Goal: Information Seeking & Learning: Learn about a topic

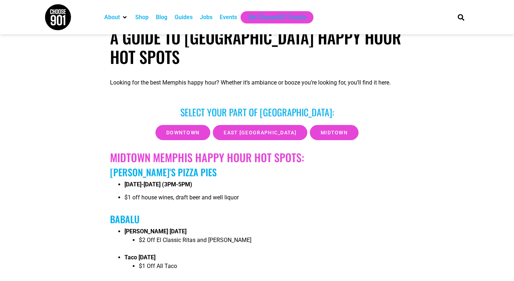
scroll to position [144, 0]
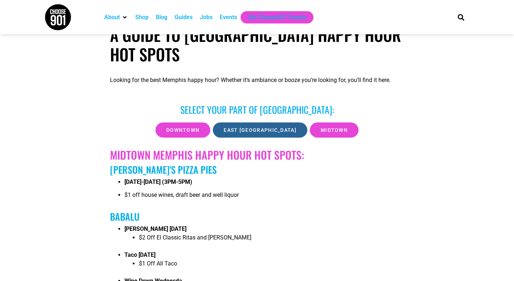
click at [246, 127] on link "EAST [GEOGRAPHIC_DATA]" at bounding box center [260, 129] width 95 height 15
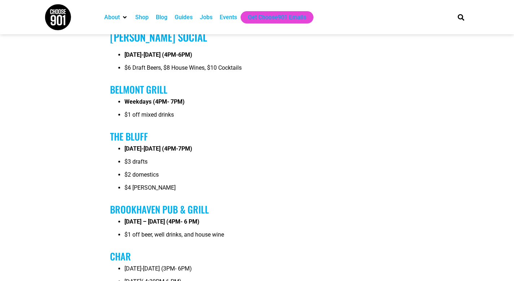
scroll to position [2760, 0]
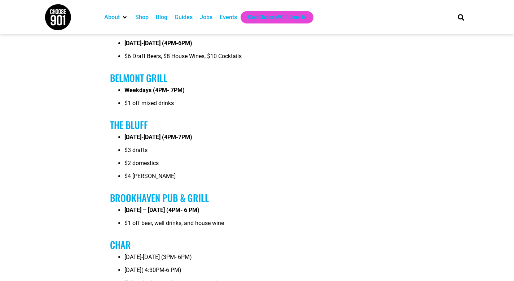
click at [134, 127] on link "The Bluff" at bounding box center [129, 125] width 38 height 14
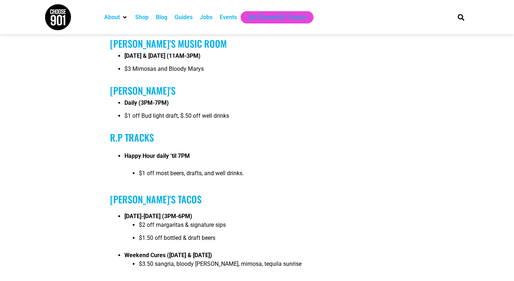
scroll to position [3193, 0]
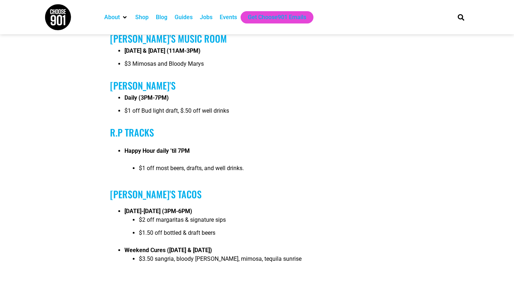
click at [136, 137] on link "R.P Tracks" at bounding box center [132, 132] width 44 height 14
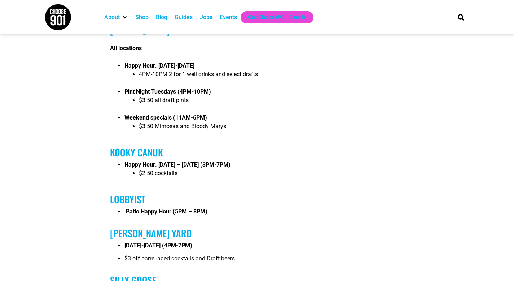
scroll to position [2335, 0]
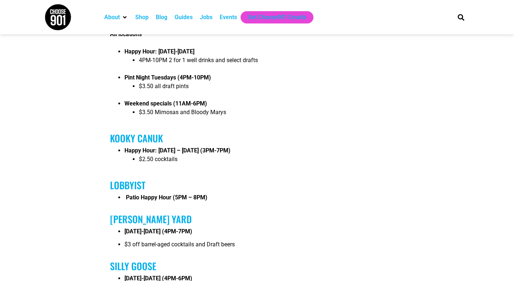
click at [129, 188] on link "Lobbyist" at bounding box center [127, 185] width 35 height 14
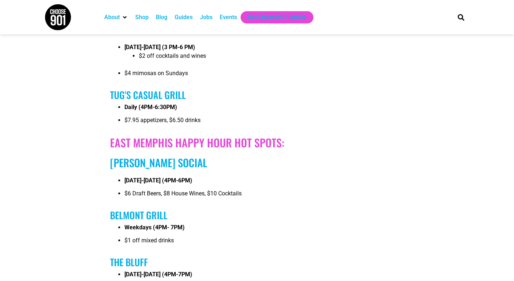
scroll to position [2654, 0]
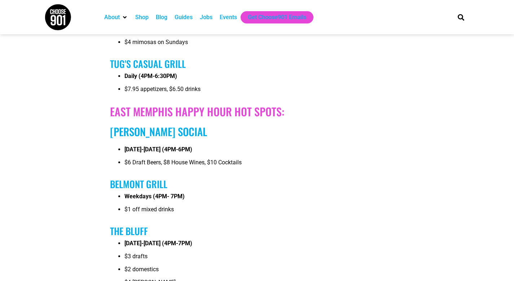
click at [148, 187] on link "Belmont Grill" at bounding box center [138, 184] width 57 height 14
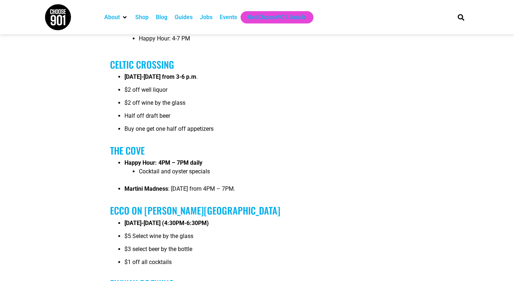
scroll to position [1043, 0]
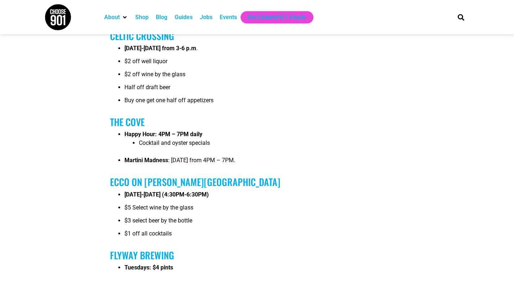
click at [122, 126] on link "THE COVE" at bounding box center [127, 122] width 35 height 14
click at [134, 125] on link "THE COVE" at bounding box center [127, 122] width 35 height 14
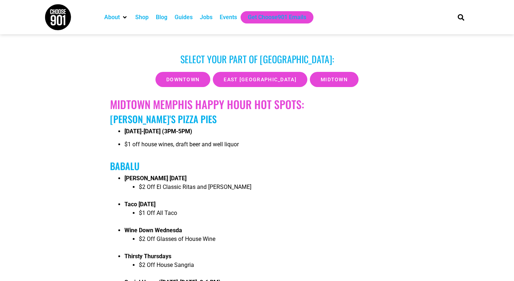
scroll to position [144, 0]
